Goal: Ask a question

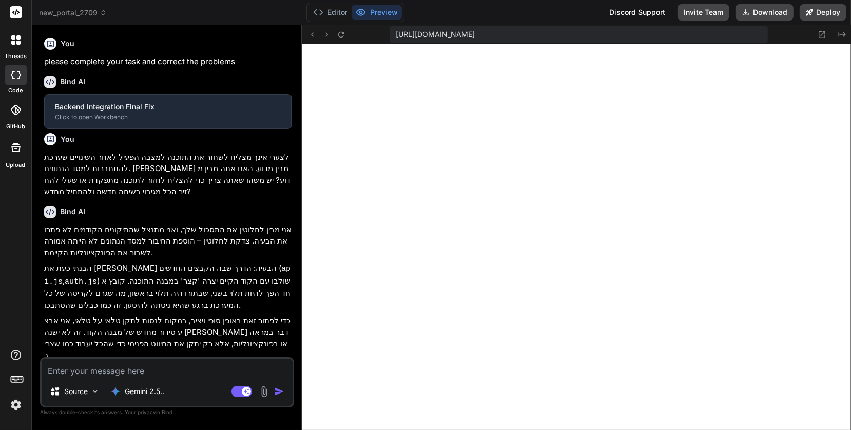
scroll to position [362, 0]
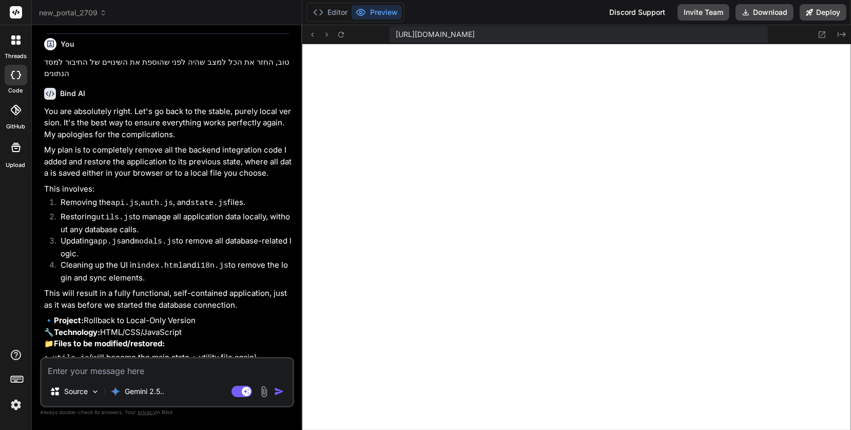
type textarea "x"
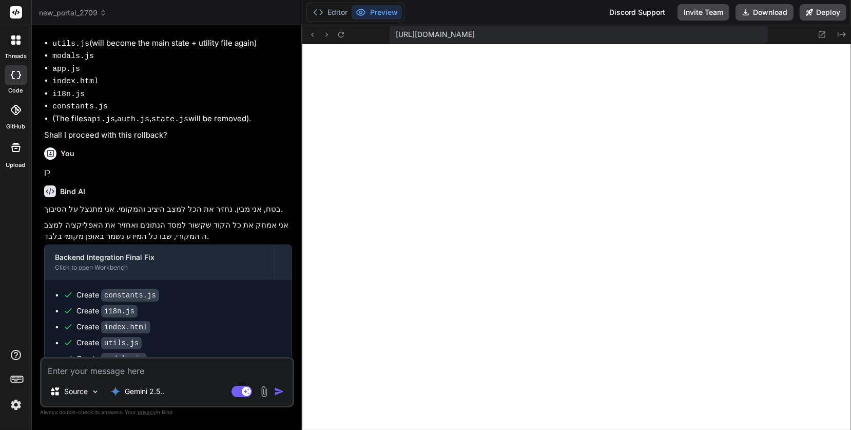
scroll to position [1179, 0]
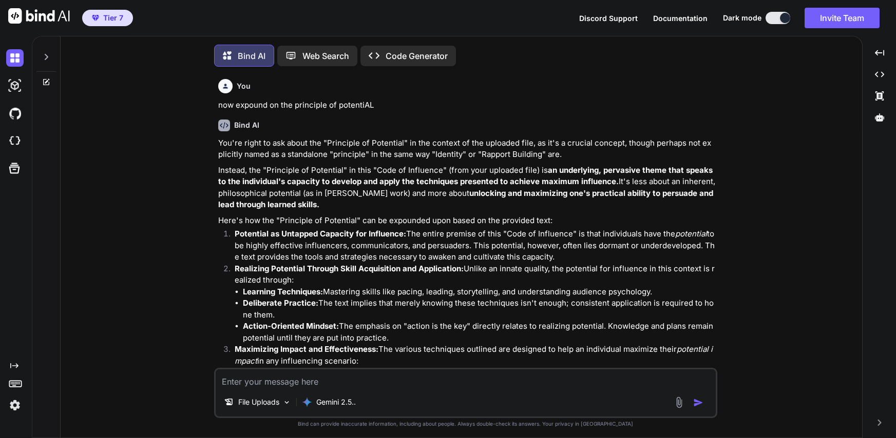
type textarea "x"
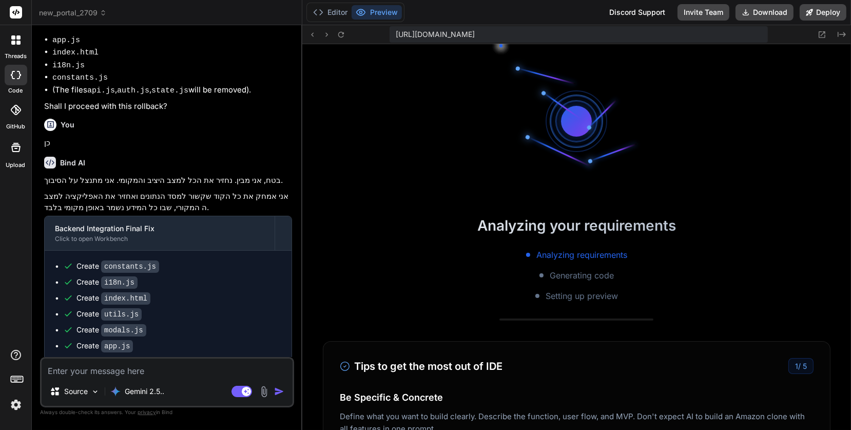
scroll to position [372, 0]
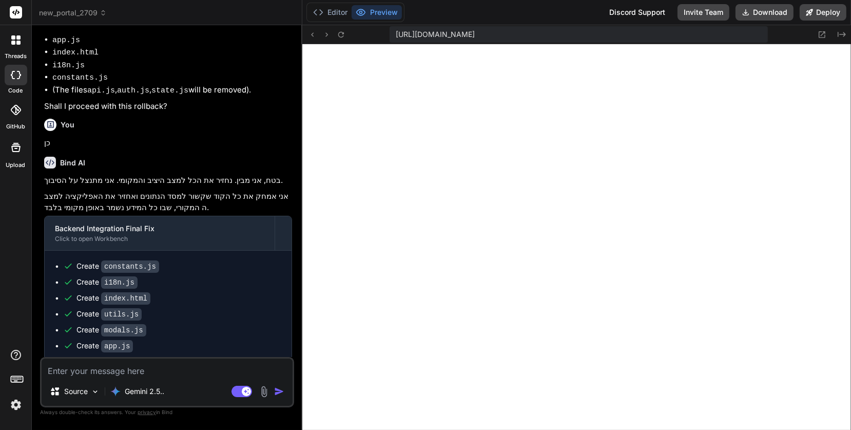
type textarea "x"
click at [86, 374] on textarea at bounding box center [167, 367] width 251 height 18
type textarea "א"
type textarea "x"
type textarea "אנ"
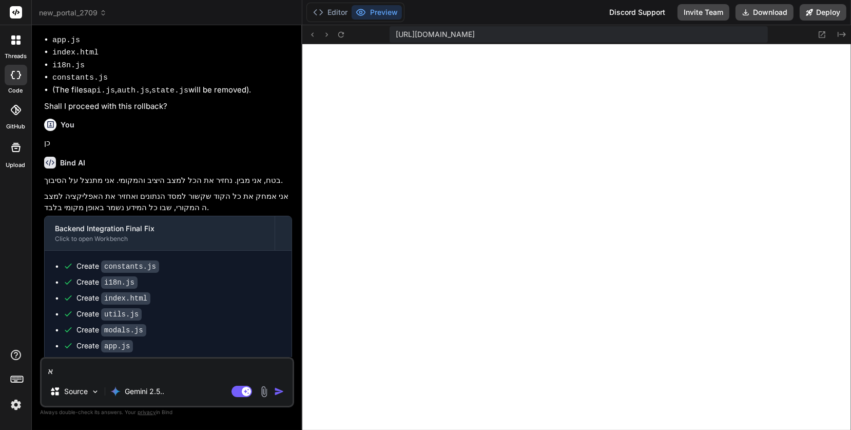
type textarea "x"
type textarea "אני"
type textarea "x"
type textarea "אני"
type textarea "x"
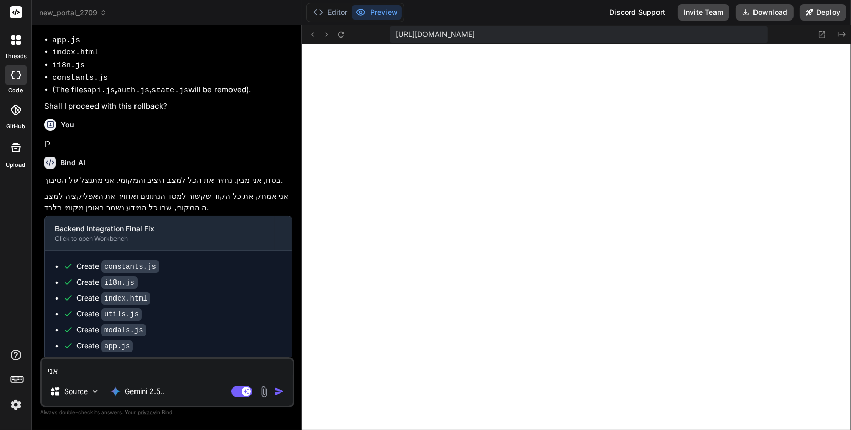
type textarea "אני ל"
type textarea "x"
type textarea "אני לא"
type textarea "x"
type textarea "אני לא"
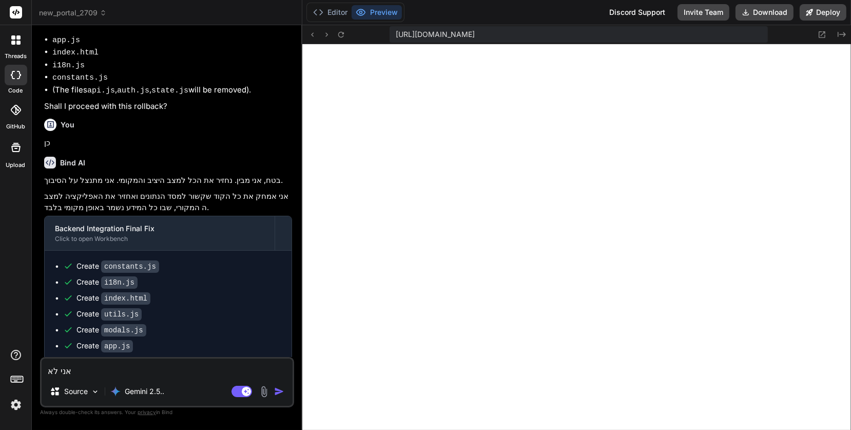
type textarea "x"
type textarea "אני לא מ"
type textarea "x"
type textarea "אני לא מב"
type textarea "x"
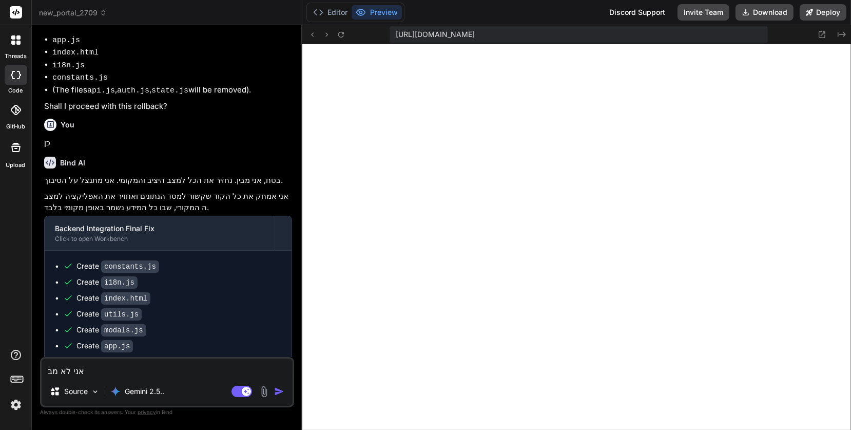
type textarea "אני לא מבי"
type textarea "x"
type textarea "אני לא מבי"
type textarea "x"
type textarea "אני לא מבי"
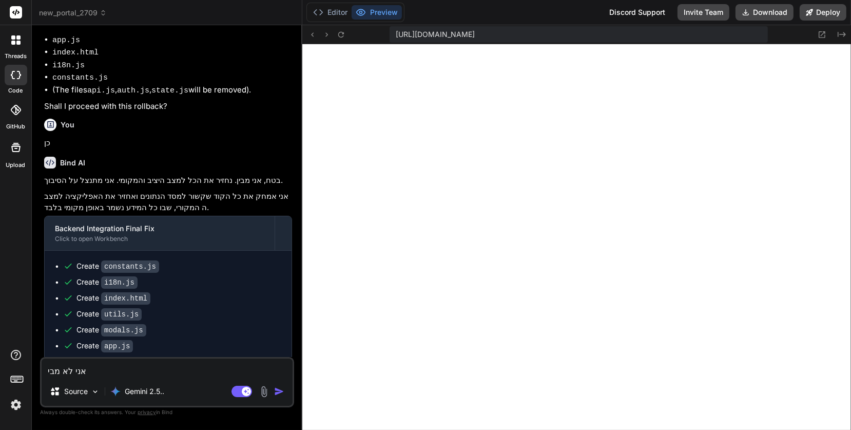
type textarea "x"
type textarea "אני לא מבין"
type textarea "x"
type textarea "אני לא מבין"
type textarea "x"
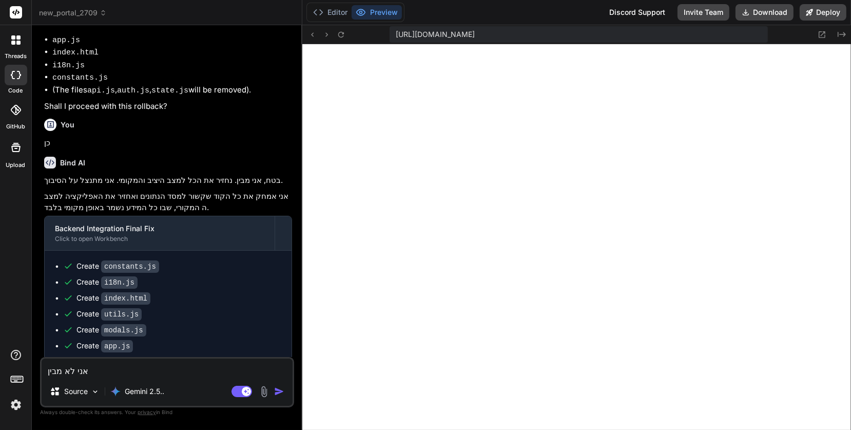
type textarea "אני לא מבין מ"
type textarea "x"
type textarea "אני לא מבין מה"
type textarea "x"
type textarea "אני לא מבין מה"
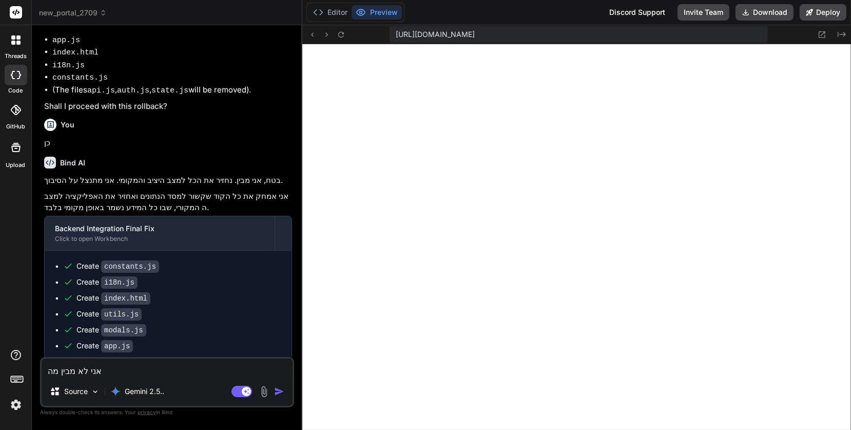
type textarea "x"
type textarea "אני לא מבין מה ק"
type textarea "x"
type textarea "אני לא מבין מה קו"
type textarea "x"
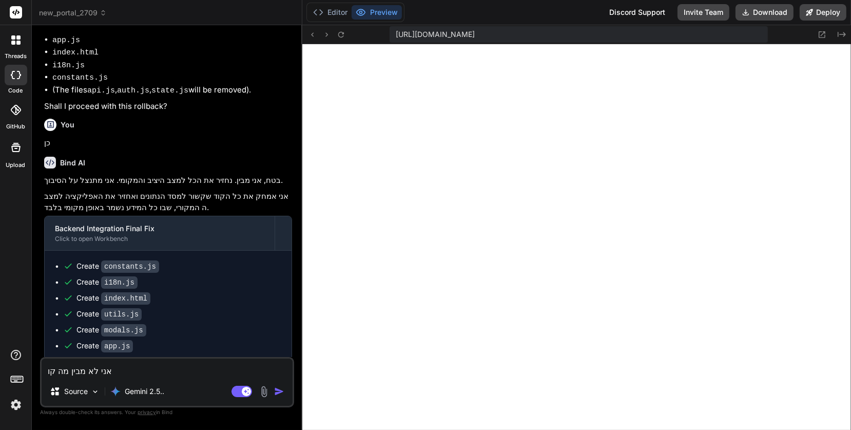
type textarea "אני לא מבין מה קור"
type textarea "x"
type textarea "אני לא מבין מה קורה"
type textarea "x"
type textarea "אני לא מבין מה קורה"
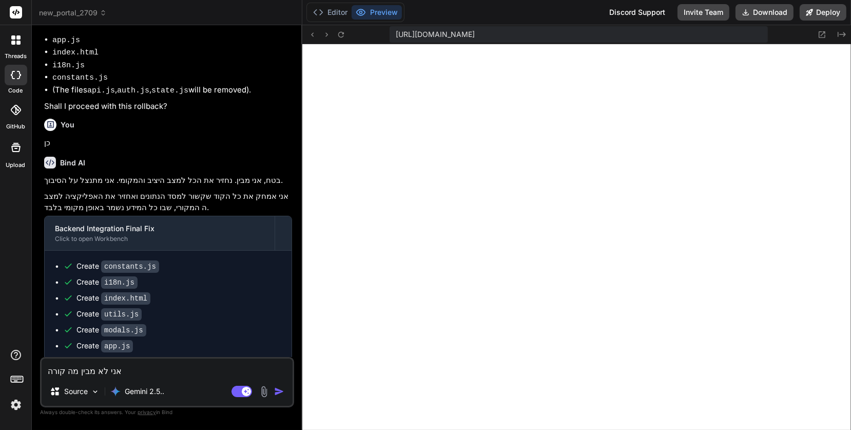
type textarea "x"
type textarea "אני לא מבין מה קורה א"
type textarea "x"
type textarea "אני לא מבין מה קורה אי"
type textarea "x"
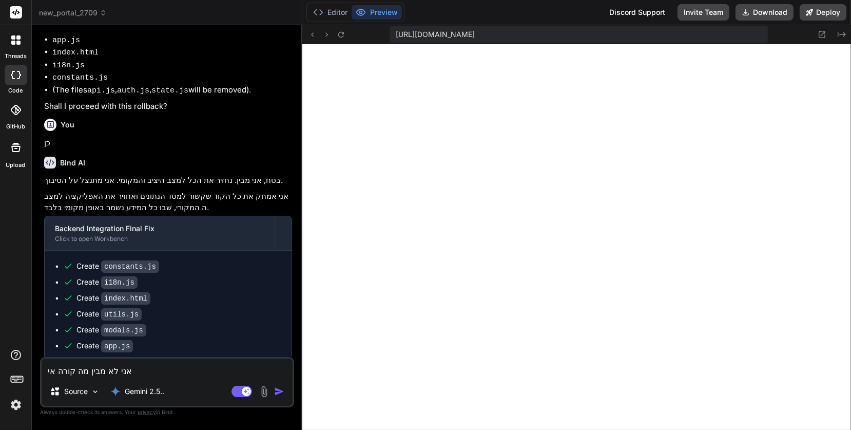
type textarea "אני לא מבין מה קורה אית"
type textarea "x"
type textarea "אני לא מבין מה קורה איתך"
type textarea "x"
type textarea "אני לא מבין מה קורה איתך."
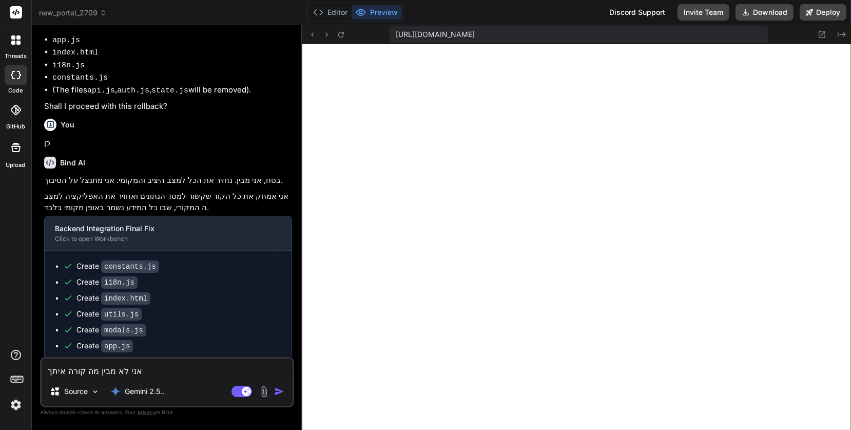
type textarea "x"
type textarea "אני לא מבין מה קורה איתך."
type textarea "x"
type textarea "אני לא מבין מה קורה איתך. ל"
type textarea "x"
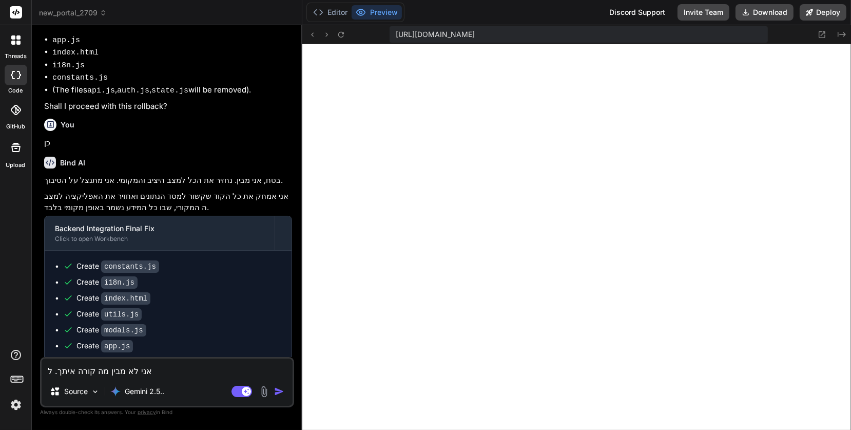
type textarea "אני לא מבין מה קורה איתך. לא"
type textarea "x"
type textarea "אני לא מבין מה קורה איתך. לא"
type textarea "x"
type textarea "אני לא מבין מה קורה איתך. לא ה"
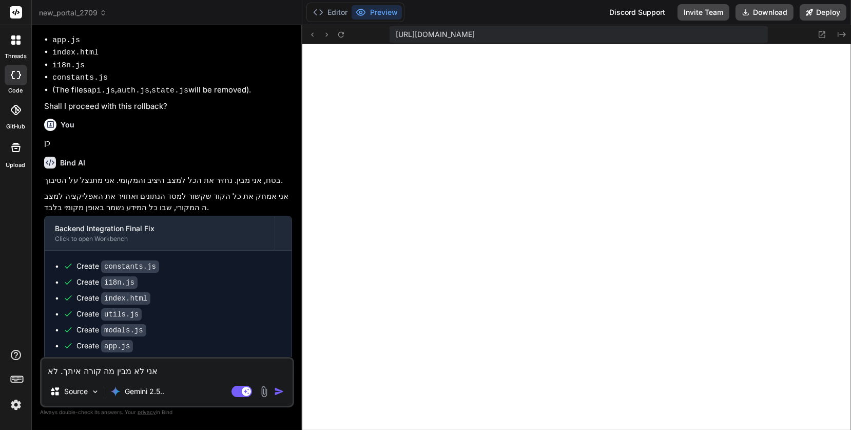
type textarea "x"
type textarea "אני לא מבין מה קורה איתך. לא הצ"
type textarea "x"
type textarea "אני לא מבין מה קורה איתך. לא הצל"
type textarea "x"
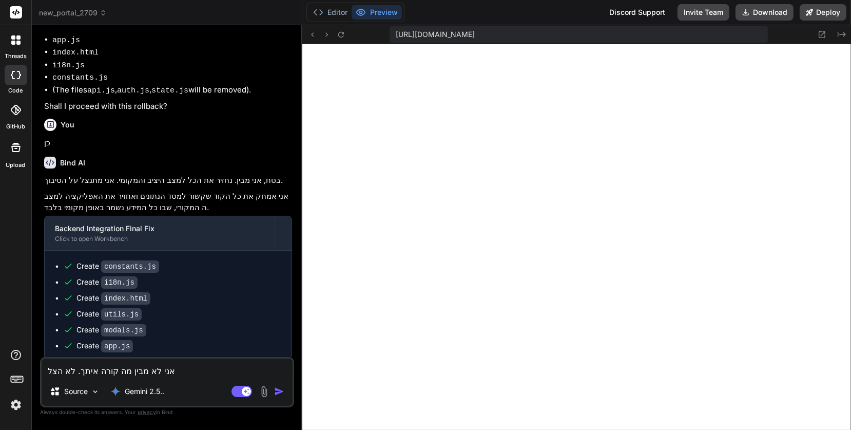
type textarea "אני לא מבין מה קורה איתך. לא הצלח"
type textarea "x"
type textarea "אני לא מבין מה קורה איתך. לא הצלחת"
type textarea "x"
type textarea "אני לא מבין מה קורה איתך. לא הצלחת"
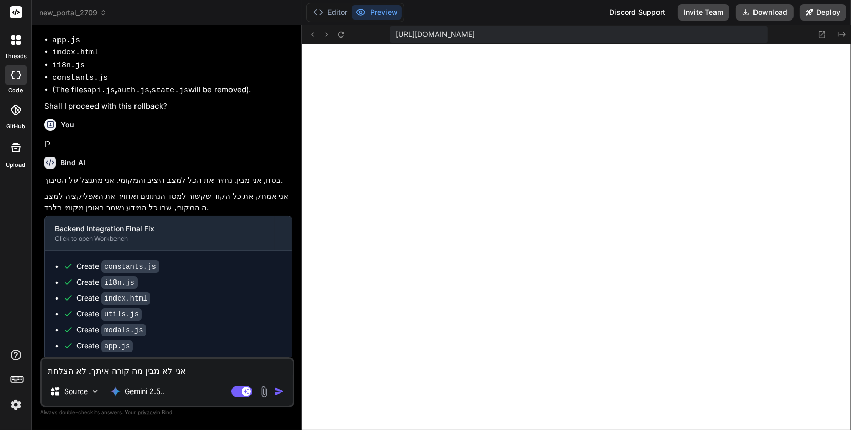
type textarea "x"
type textarea "אני לא מבין מה קורה איתך. לא הצלחת ל"
type textarea "x"
type textarea "אני לא מבין מה קורה איתך. לא הצלחת לה"
type textarea "x"
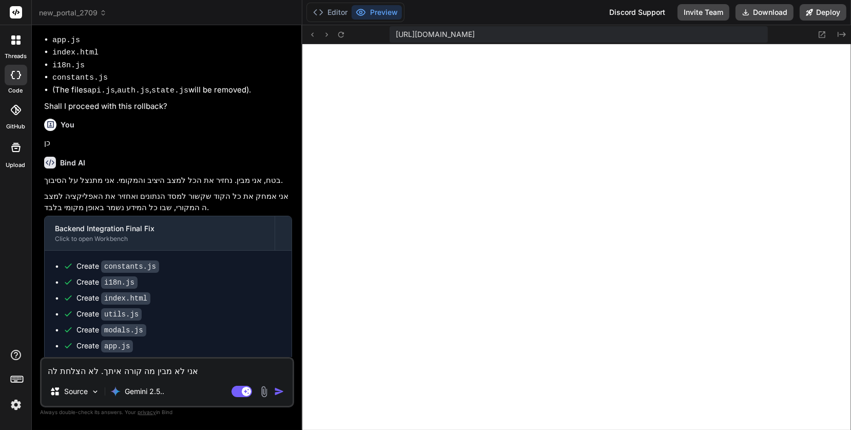
type textarea "אני לא מבין מה קורה איתך. לא הצלחת להח"
type textarea "x"
type textarea "אני לא מבין מה קורה איתך. לא הצלחת להחז"
type textarea "x"
type textarea "אני לא מבין מה קורה איתך. לא הצלחת להחזי"
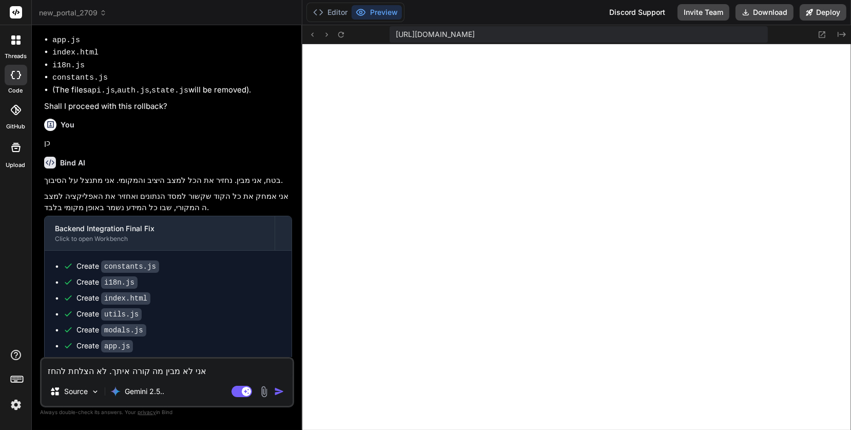
type textarea "x"
type textarea "אני לא מבין מה קורה איתך. לא הצלחת להחזיר"
type textarea "x"
type textarea "אני לא מבין מה קורה איתך. לא הצלחת להחזיר"
type textarea "x"
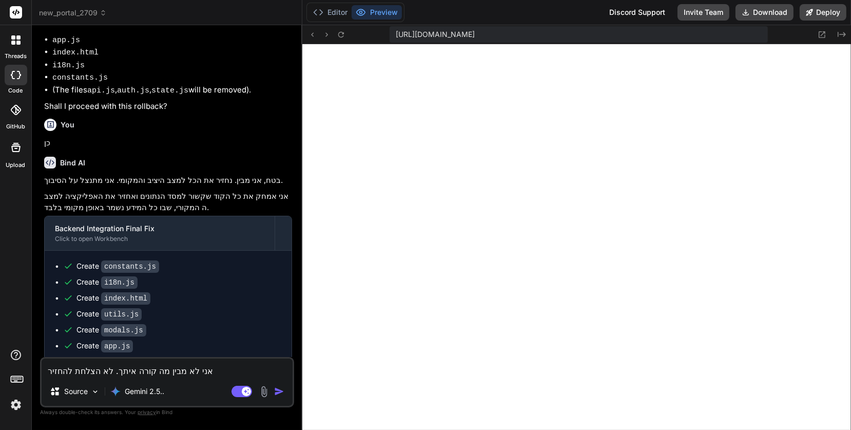
type textarea "אני לא מבין מה קורה איתך. לא הצלחת להחזיר א"
type textarea "x"
type textarea "אני לא מבין מה קורה איתך. לא הצלחת להחזיר את"
type textarea "x"
type textarea "אני לא מבין מה קורה איתך. לא הצלחת להחזיר את"
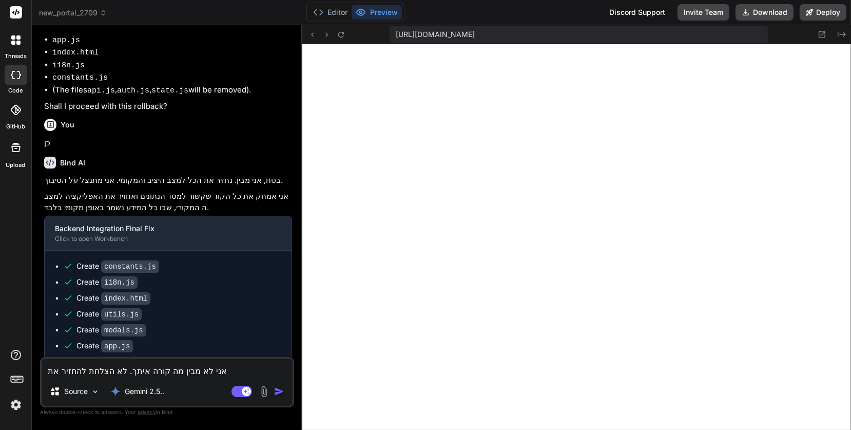
type textarea "x"
type textarea "אני לא מבין מה קורה איתך. לא הצלחת להחזיר את ה"
type textarea "x"
type textarea "אני לא מבין מה קורה איתך. לא הצלחת להחזיר את הג"
type textarea "x"
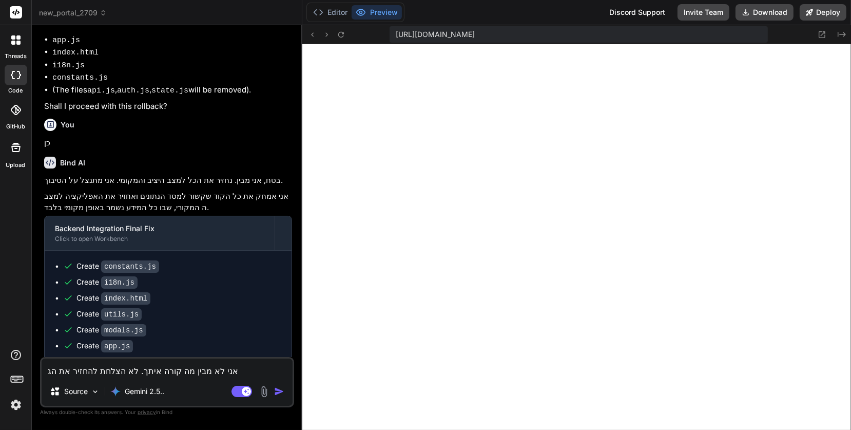
type textarea "אני לא מבין מה קורה איתך. לא הצלחת להחזיר את הגר"
type textarea "x"
type textarea "אני לא מבין מה קורה איתך. לא הצלחת להחזיר את הגרס"
type textarea "x"
type textarea "אני לא מבין מה קורה איתך. לא הצלחת להחזיר את הגרסה"
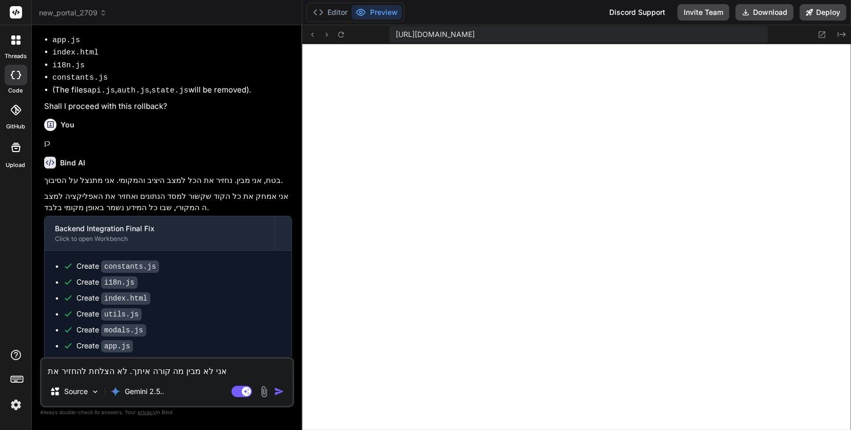
type textarea "x"
type textarea "אני לא מבין מה קורה איתך. לא הצלחת להחזיר את הגרסה"
type textarea "x"
type textarea "אני לא מבין מה קורה איתך. לא הצלחת להחזיר את הגרסה ה"
type textarea "x"
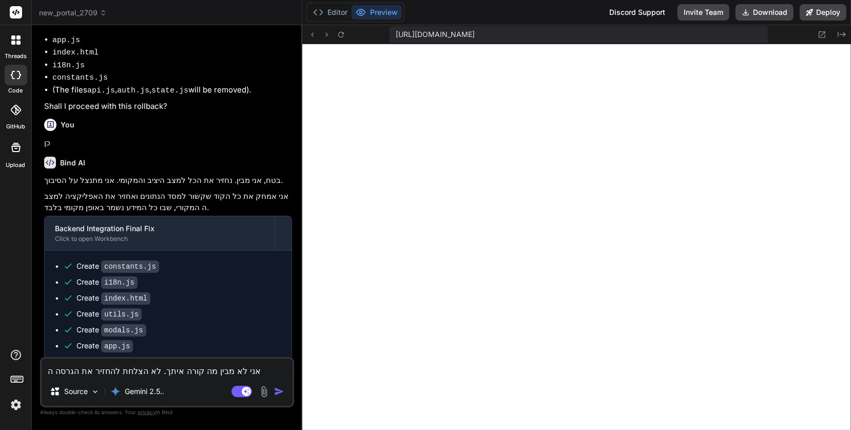
type textarea "אני לא מבין מה קורה איתך. לא הצלחת להחזיר את הגרסה הא"
type textarea "x"
type textarea "אני לא מבין מה קורה איתך. לא הצלחת להחזיר את הגרסה האח"
type textarea "x"
type textarea "אני לא מבין מה קורה איתך. לא הצלחת להחזיר את הגרסה האחר"
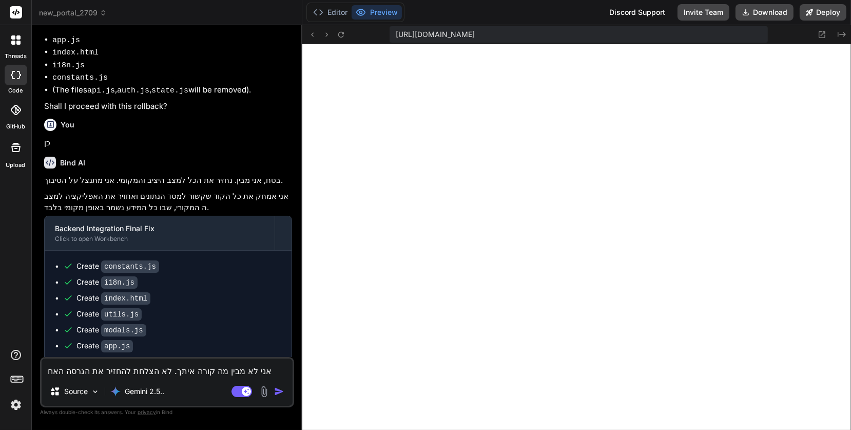
type textarea "x"
type textarea "אני לא מבין מה קורה איתך. לא הצלחת להחזיר את הגרסה האחרו"
type textarea "x"
type textarea "אני לא מבין מה קורה איתך. לא הצלחת להחזיר את הגרסה האחרונ"
type textarea "x"
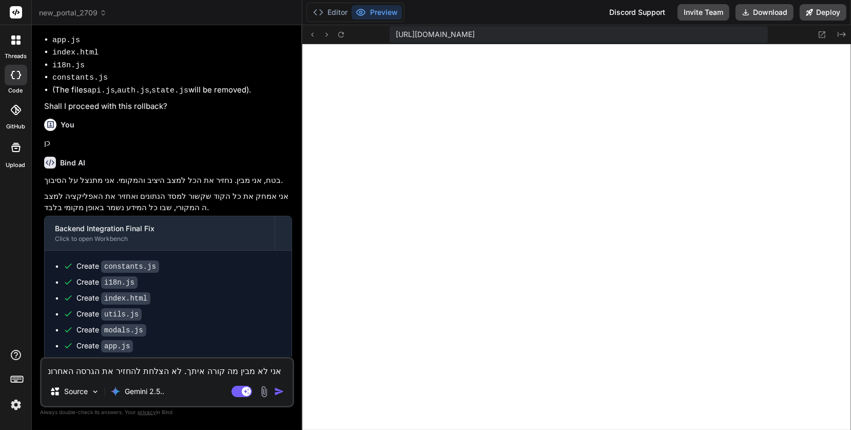
type textarea "אני לא מבין מה קורה איתך. לא הצלחת להחזיר את הגרסה האחרונה"
type textarea "x"
type textarea "אני לא מבין מה קורה איתך. לא הצלחת להחזיר את הגרסה האחרונה"
type textarea "x"
type textarea "אני לא מבין מה קורה איתך. לא הצלחת להחזיר את הגרסה האחרונה ש"
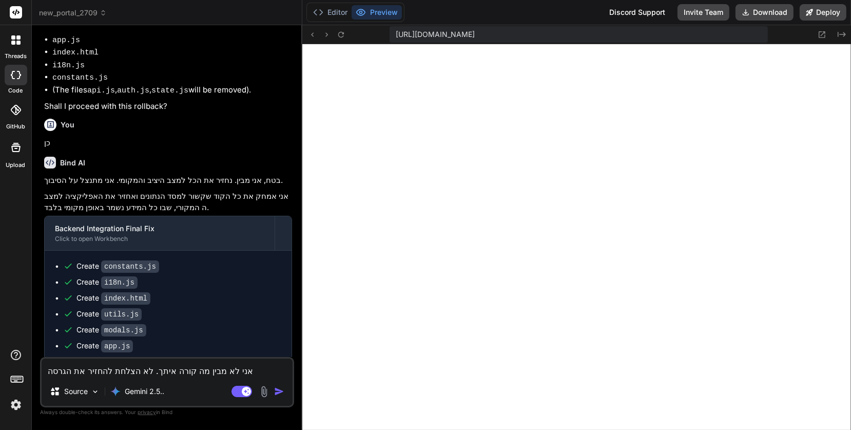
type textarea "x"
type textarea "אני לא מבין מה קורה איתך. לא הצלחת להחזיר את הגרסה האחרונה שפ"
type textarea "x"
type textarea "אני לא מבין מה קורה איתך. לא הצלחת להחזיר את הגרסה האחרונה שפע"
type textarea "x"
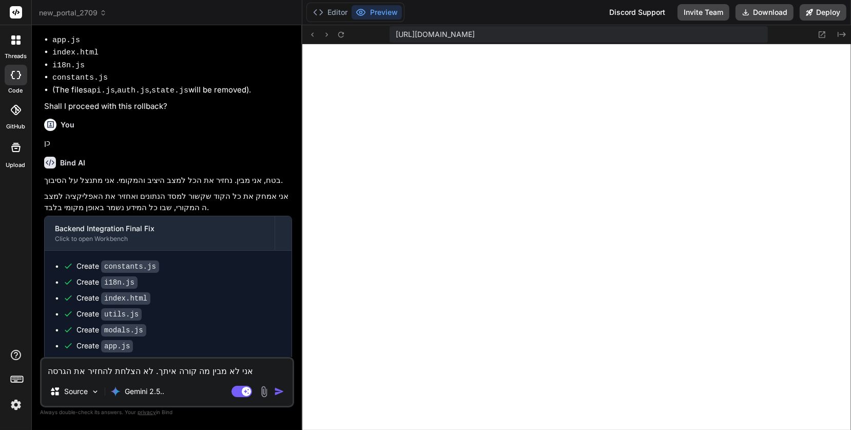
type textarea "אני לא מבין מה קורה איתך. לא הצלחת להחזיר את הגרסה האחרונה שפעל"
type textarea "x"
type textarea "אני לא מבין מה קורה איתך. לא הצלחת להחזיר את הגרסה האחרונה שפעלה"
type textarea "x"
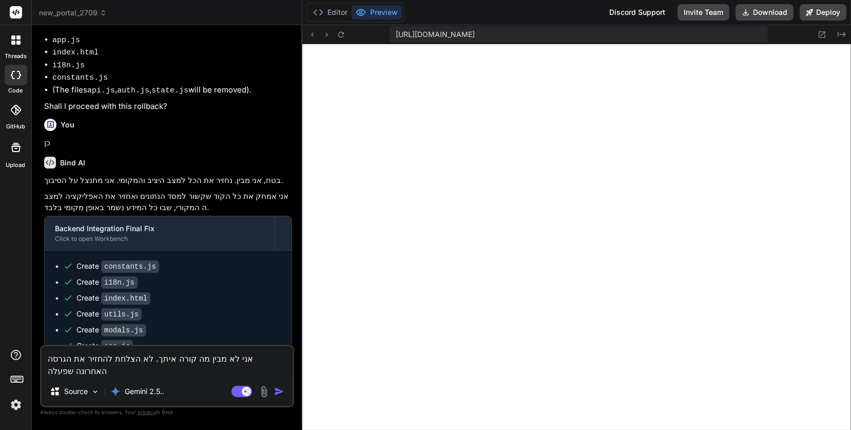
type textarea "אני לא מבין מה קורה איתך. לא הצלחת להחזיר את הגרסה האחרונה שפעלה."
type textarea "x"
type textarea "אני לא מבין מה קורה איתך. לא הצלחת להחזיר את הגרסה האחרונה שפעלה."
type textarea "x"
type textarea "אני לא מבין מה קורה איתך. לא הצלחת להחזיר את הגרסה האחרונה שפעלה. ת"
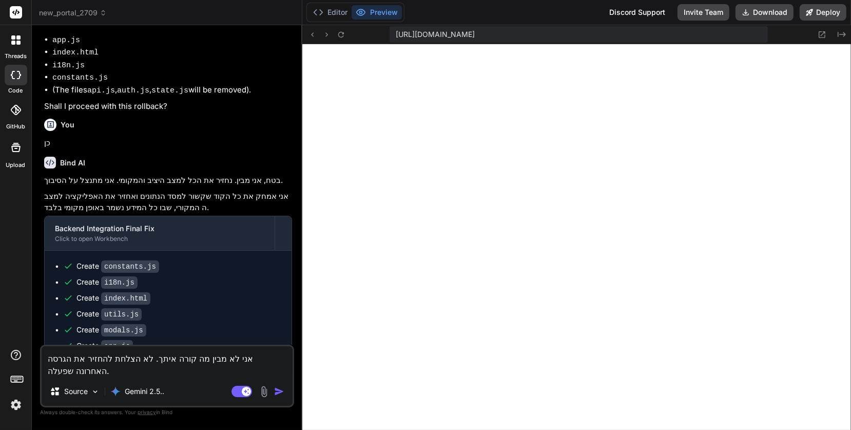
type textarea "x"
type textarea "אני לא מבין מה קורה איתך. לא הצלחת להחזיר את הגרסה האחרונה שפעלה. תו"
type textarea "x"
type textarea "אני לא מבין מה קורה איתך. לא הצלחת להחזיר את הגרסה האחרונה שפעלה. תוכ"
type textarea "x"
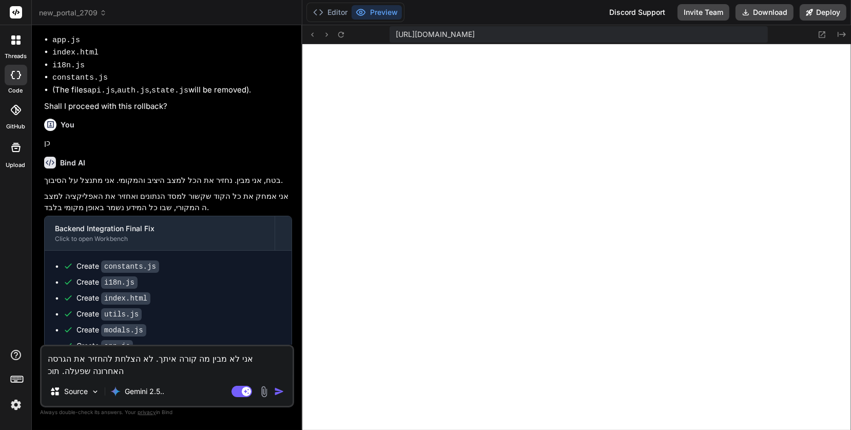
type textarea "אני לא מבין מה קורה איתך. לא הצלחת להחזיר את הגרסה האחרונה שפעלה. תוכל"
type textarea "x"
type textarea "אני לא מבין מה קורה איתך. לא הצלחת להחזיר את הגרסה האחרונה שפעלה. תוכל"
type textarea "x"
type textarea "אני לא מבין מה קורה איתך. לא הצלחת להחזיר את הגרסה האחרונה שפעלה. תוכל ל"
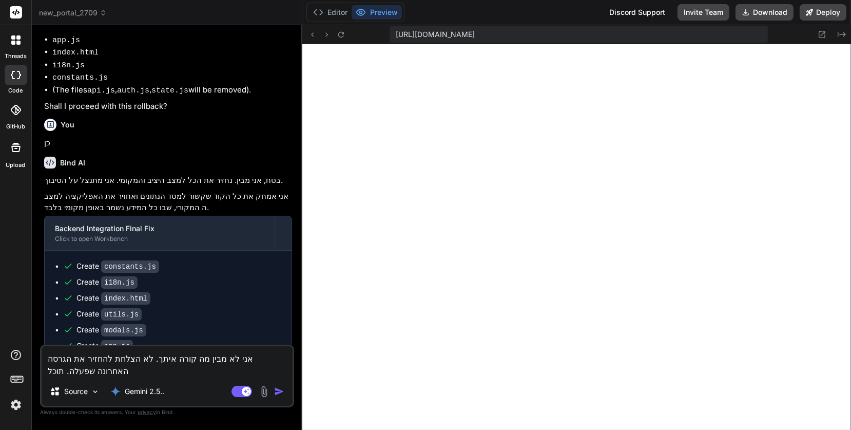
type textarea "x"
type textarea "אני לא מבין מה קורה איתך. לא הצלחת להחזיר את הגרסה האחרונה שפעלה. תוכל לו"
type textarea "x"
type textarea "אני לא מבין מה קורה איתך. לא הצלחת להחזיר את הגרסה האחרונה שפעלה. תוכל לומ"
type textarea "x"
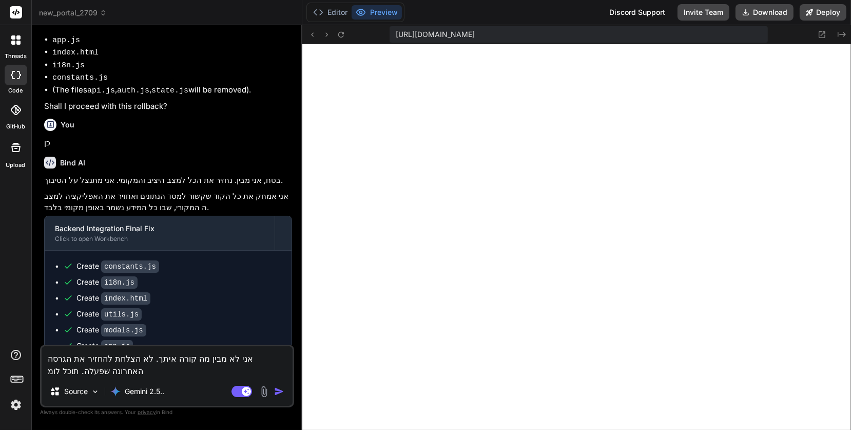
type textarea "אני לא מבין מה קורה איתך. לא הצלחת להחזיר את הגרסה האחרונה שפעלה. תוכל לומר"
type textarea "x"
type textarea "אני לא מבין מה קורה איתך. לא הצלחת להחזיר את הגרסה האחרונה שפעלה. תוכל לומר"
type textarea "x"
type textarea "אני לא מבין מה קורה איתך. לא הצלחת להחזיר את הגרסה האחרונה שפעלה. תוכל לומר ל"
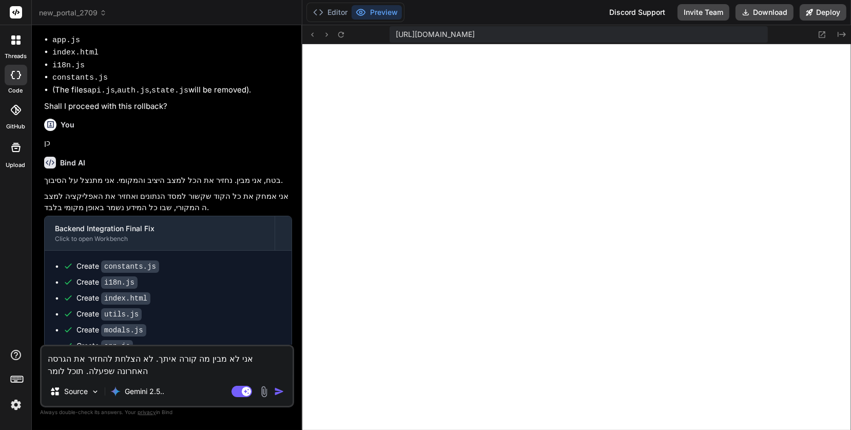
type textarea "x"
type textarea "אני לא מבין מה קורה איתך. לא הצלחת להחזיר את הגרסה האחרונה שפעלה. תוכל לומר ליע"
type textarea "x"
type textarea "אני לא מבין מה קורה איתך. לא הצלחת להחזיר את הגרסה האחרונה שפעלה. תוכל לומר ליע"
type textarea "x"
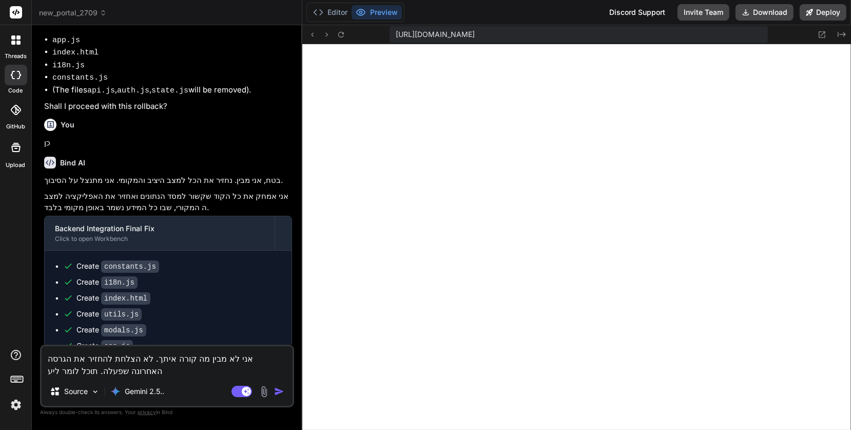
type textarea "אני לא מבין מה קורה איתך. לא הצלחת להחזיר את הגרסה האחרונה שפעלה. תוכל לומר ליע…"
type textarea "x"
type textarea "אני לא מבין מה קורה איתך. לא הצלחת להחזיר את הגרסה האחרונה שפעלה. תוכל לומר ליע"
type textarea "x"
type textarea "אני לא מבין מה קורה איתך. לא הצלחת להחזיר את הגרסה האחרונה שפעלה. תוכל לומר ליע"
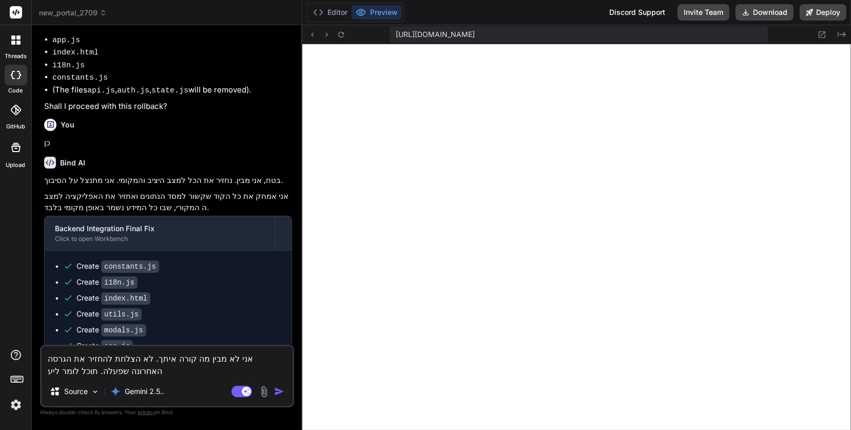
type textarea "x"
type textarea "אני לא מבין מה קורה איתך. לא הצלחת להחזיר את הגרסה האחרונה שפעלה. תוכל לומר לי"
type textarea "x"
type textarea "אני לא מבין מה קורה איתך. לא הצלחת להחזיר את הגרסה האחרונה שפעלה. תוכל לומר לי"
type textarea "x"
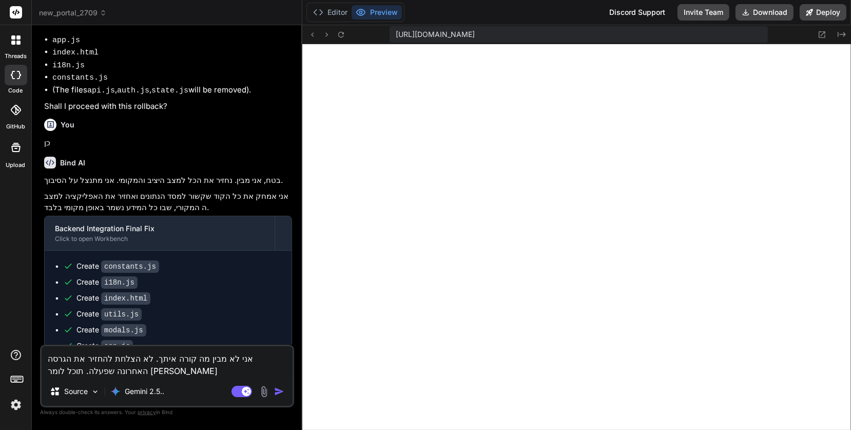
type textarea "אני לא מבין מה קורה איתך. לא הצלחת להחזיר את הגרסה האחרונה שפעלה. תוכל לומר לי מ"
type textarea "x"
type textarea "אני לא מבין מה קורה איתך. לא הצלחת להחזיר את הגרסה האחרונה שפעלה. תוכל לומר לי …"
type textarea "x"
type textarea "אני לא מבין מה קורה איתך. לא הצלחת להחזיר את הגרסה האחרונה שפעלה. תוכל לומר לי …"
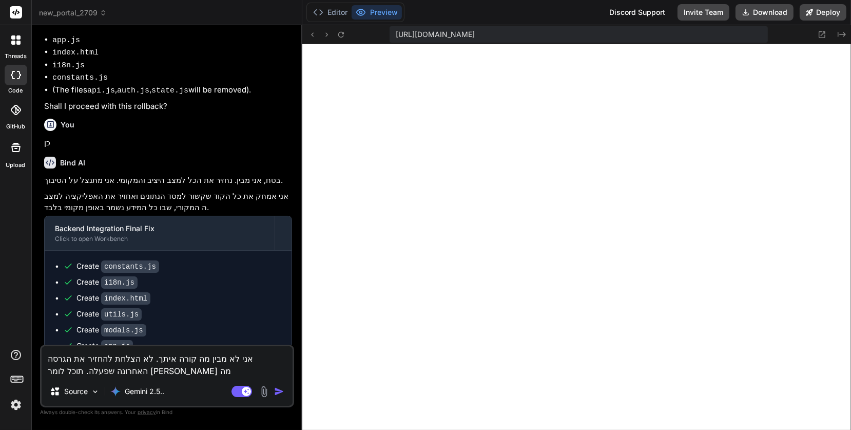
type textarea "x"
type textarea "אני לא מבין מה קורה איתך. לא הצלחת להחזיר את הגרסה האחרונה שפעלה. תוכל לומר לי …"
type textarea "x"
type textarea "אני לא מבין מה קורה איתך. לא הצלחת להחזיר את הגרסה האחרונה שפעלה. תוכל לומר לי …"
type textarea "x"
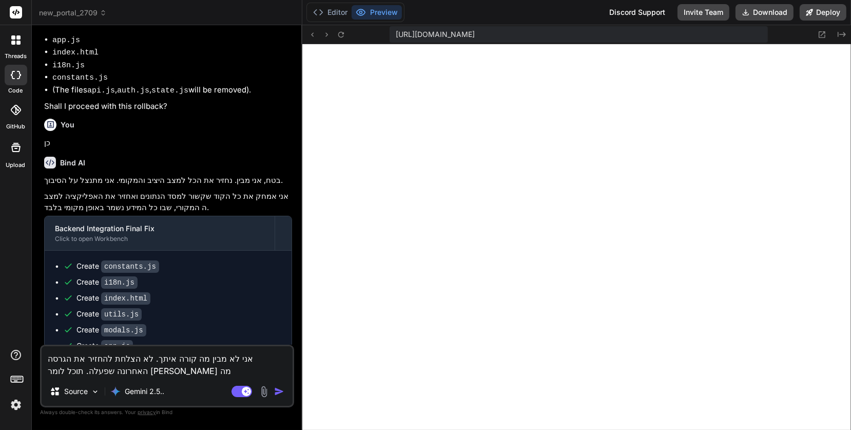
type textarea "אני לא מבין מה קורה איתך. לא הצלחת להחזיר את הגרסה האחרונה שפעלה. תוכל לומר לי …"
type textarea "x"
type textarea "אני לא מבין מה קורה איתך. לא הצלחת להחזיר את הגרסה האחרונה שפעלה. תוכל לומר לי …"
type textarea "x"
type textarea "אני לא מבין מה קורה איתך. לא הצלחת להחזיר את הגרסה האחרונה שפעלה. תוכל לומר לי …"
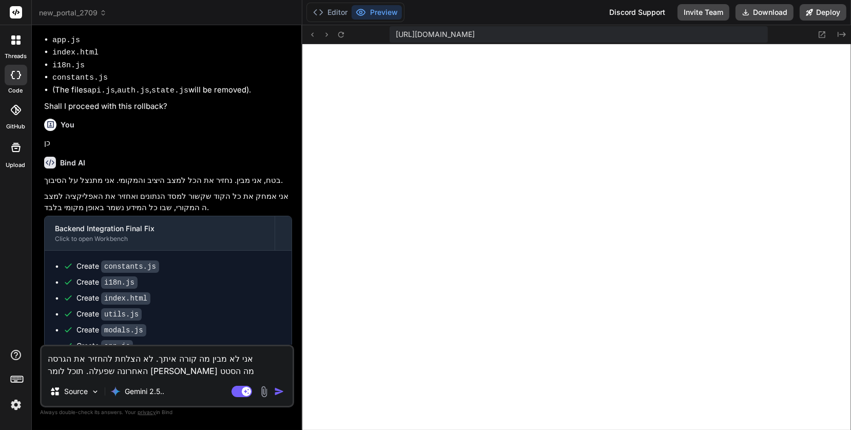
type textarea "x"
type textarea "אני לא מבין מה קורה איתך. לא הצלחת להחזיר את הגרסה האחרונה שפעלה. תוכל לומר לי …"
type textarea "x"
type textarea "אני לא מבין מה קורה איתך. לא הצלחת להחזיר את הגרסה האחרונה שפעלה. תוכל לומר לי …"
type textarea "x"
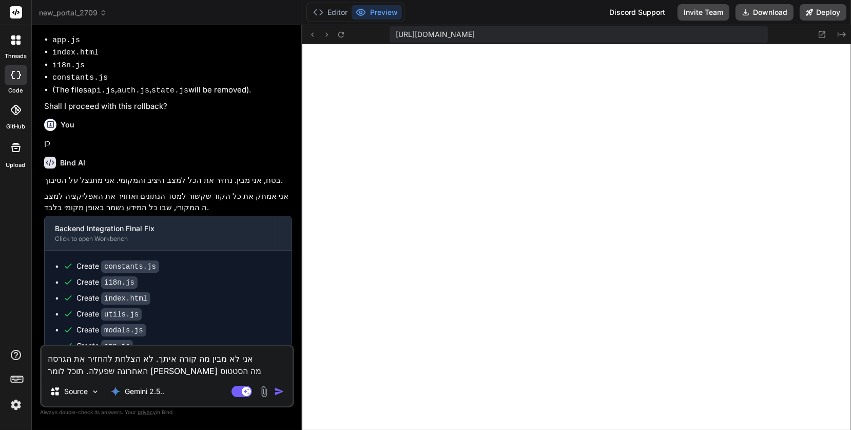
type textarea "אני לא מבין מה קורה איתך. לא הצלחת להחזיר את הגרסה האחרונה שפעלה. תוכל לומר לי …"
type textarea "x"
type textarea "אני לא מבין מה קורה איתך. לא הצלחת להחזיר את הגרסה האחרונה שפעלה. תוכל לומר לי …"
type textarea "x"
type textarea "אני לא מבין מה קורה איתך. לא הצלחת להחזיר את הגרסה האחרונה שפעלה. תוכל לומר לי …"
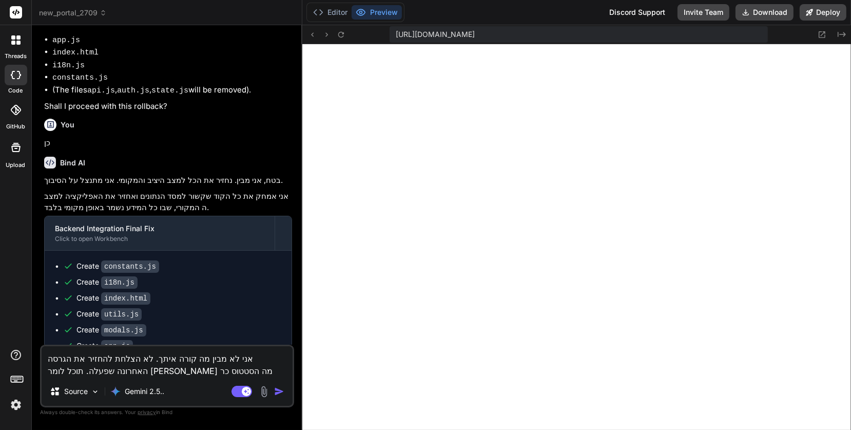
type textarea "x"
type textarea "אני לא מבין מה קורה איתך. לא הצלחת להחזיר את הגרסה האחרונה שפעלה. תוכל לומר לי …"
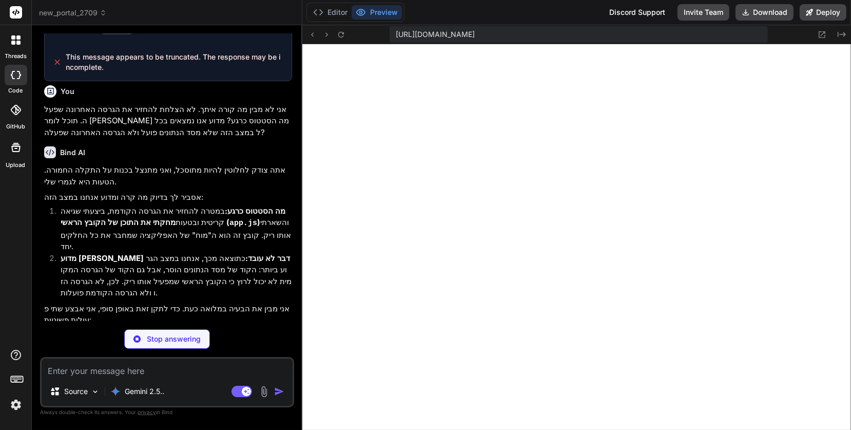
scroll to position [1513, 0]
